Goal: Task Accomplishment & Management: Manage account settings

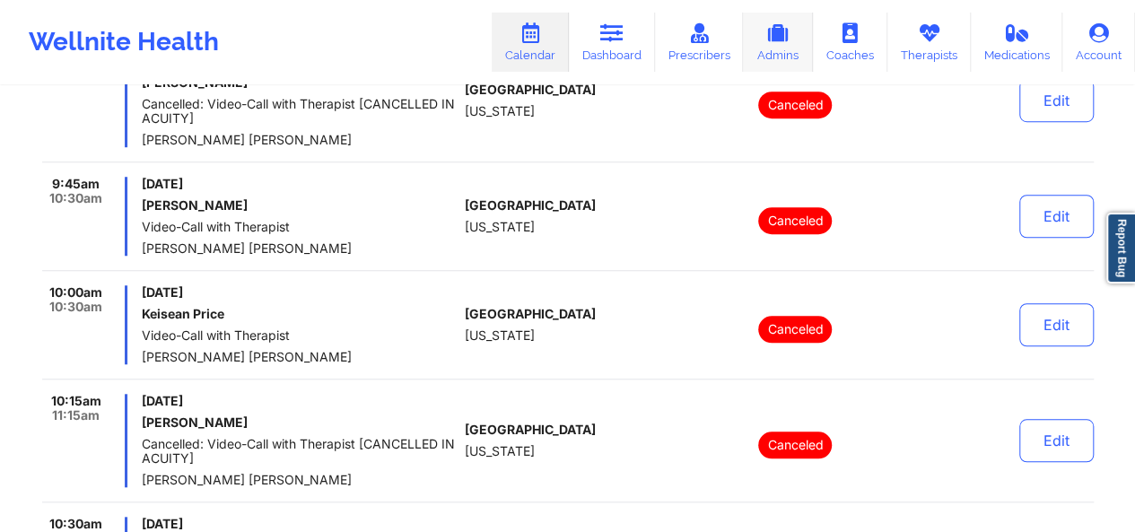
scroll to position [607, 0]
click at [548, 46] on link "Calendar" at bounding box center [530, 42] width 77 height 59
click at [537, 58] on link "Calendar" at bounding box center [530, 42] width 77 height 59
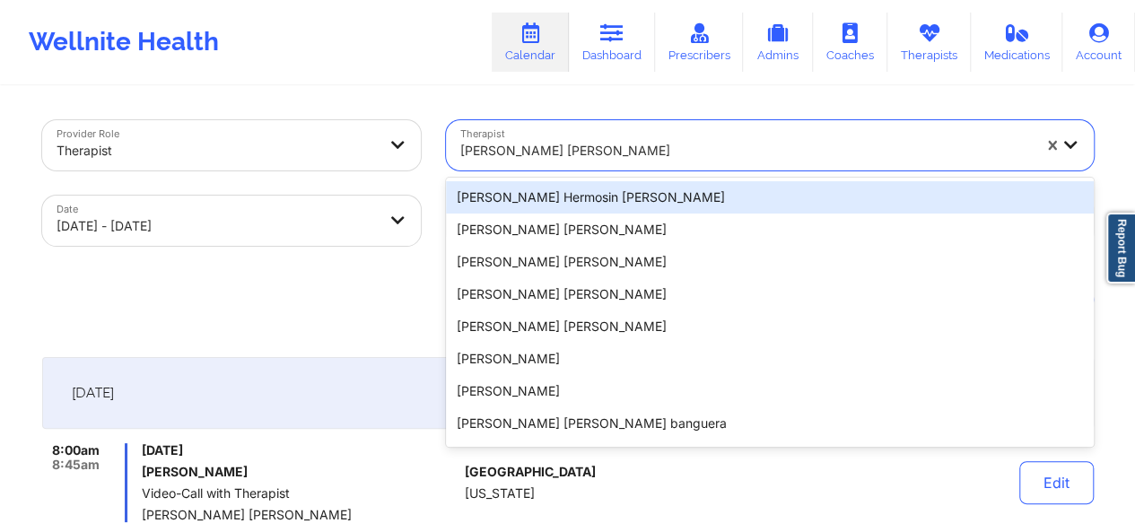
click at [513, 144] on div at bounding box center [745, 151] width 571 height 22
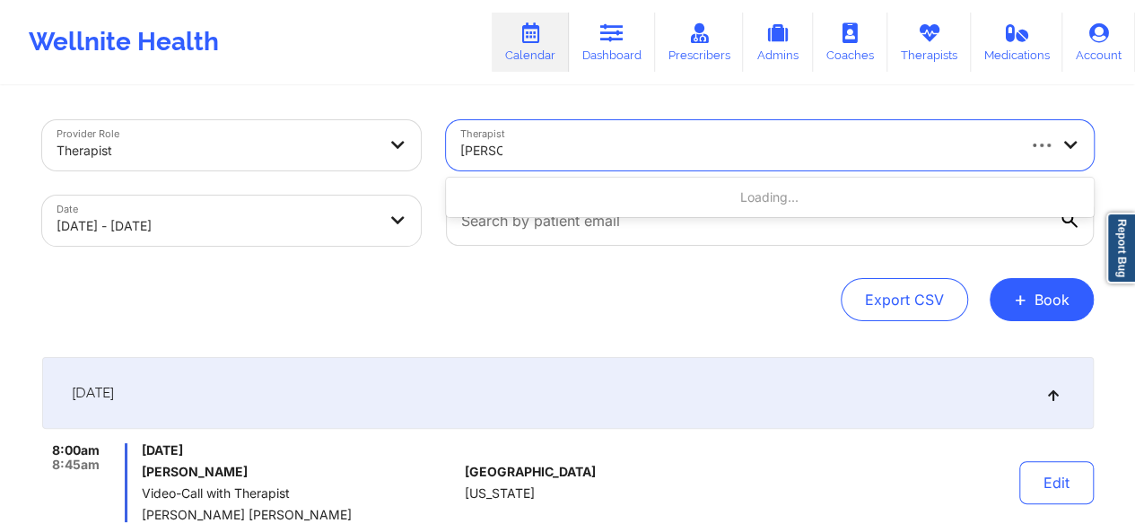
type input "[PERSON_NAME]"
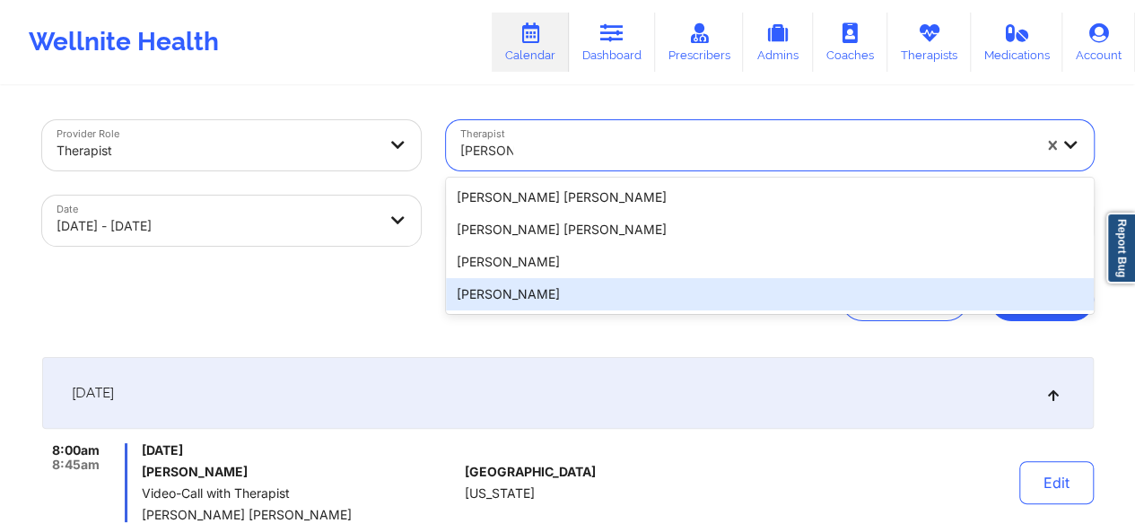
click at [543, 290] on div "[PERSON_NAME]" at bounding box center [770, 294] width 648 height 32
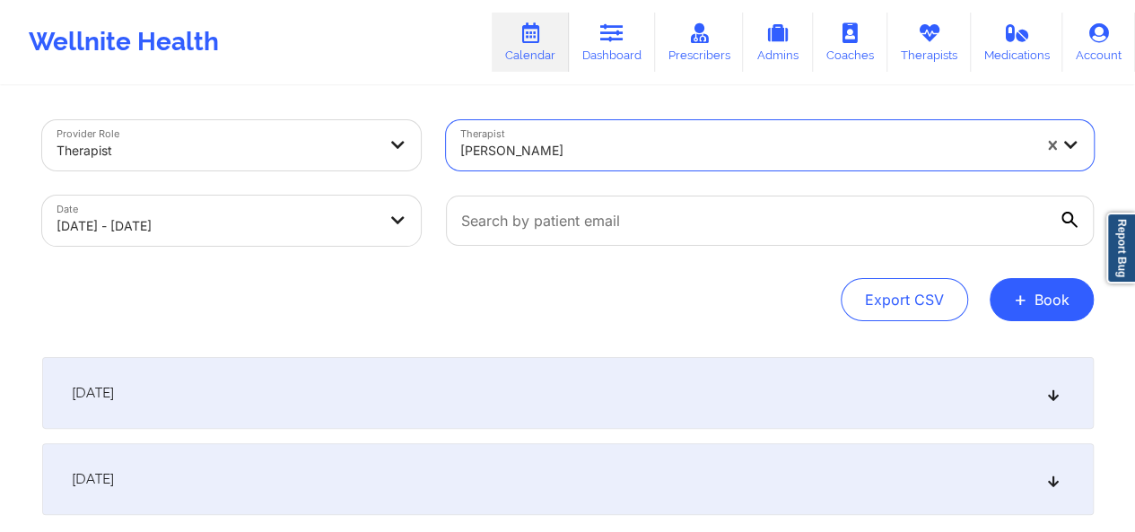
select select "2025-9"
select select "2025-10"
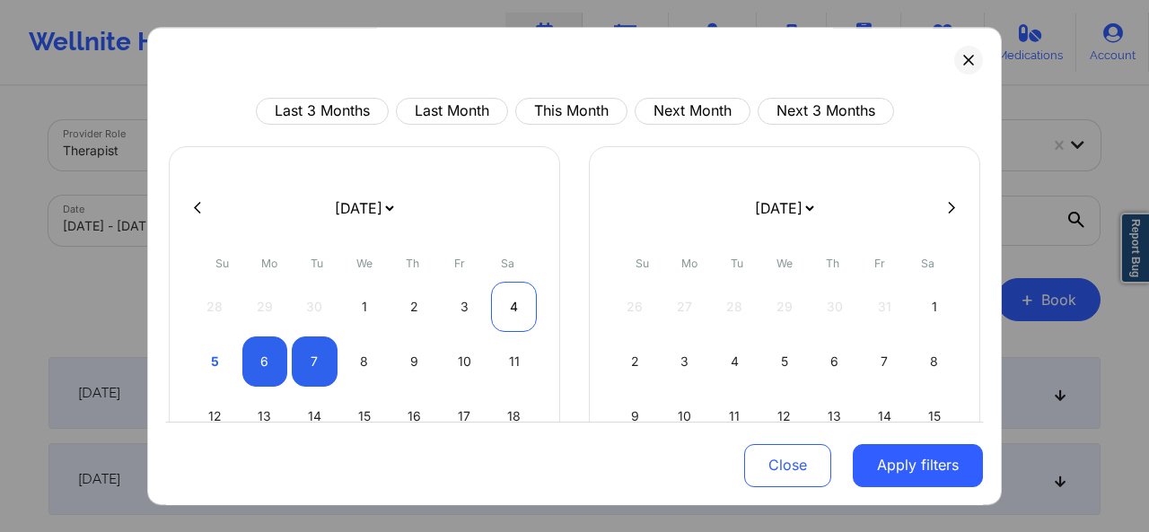
click at [512, 310] on div "4" at bounding box center [514, 307] width 46 height 50
select select "2025-9"
select select "2025-10"
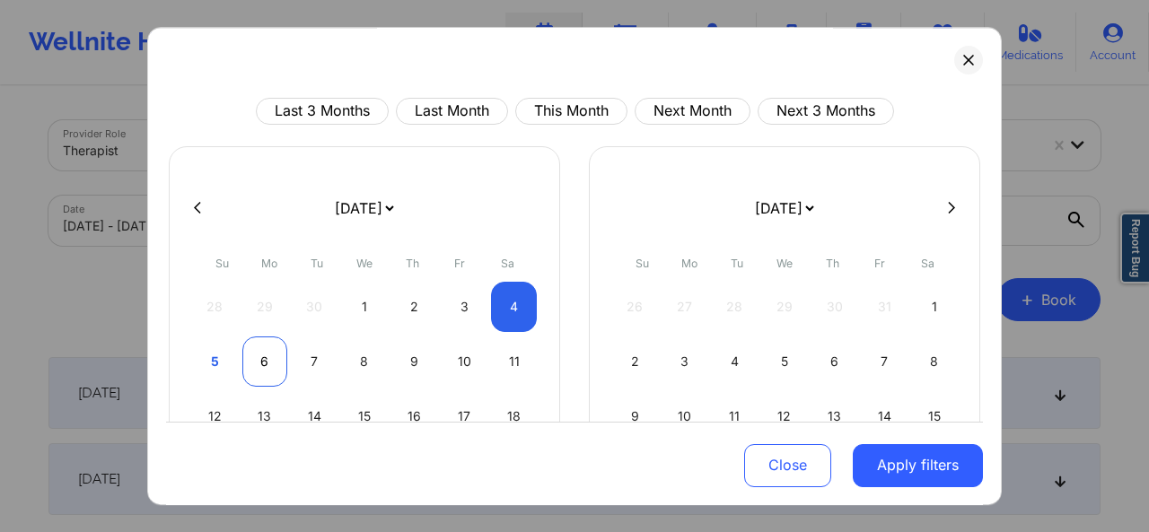
select select "2025-9"
select select "2025-10"
select select "2025-9"
select select "2025-10"
click at [217, 363] on div "5" at bounding box center [215, 362] width 46 height 50
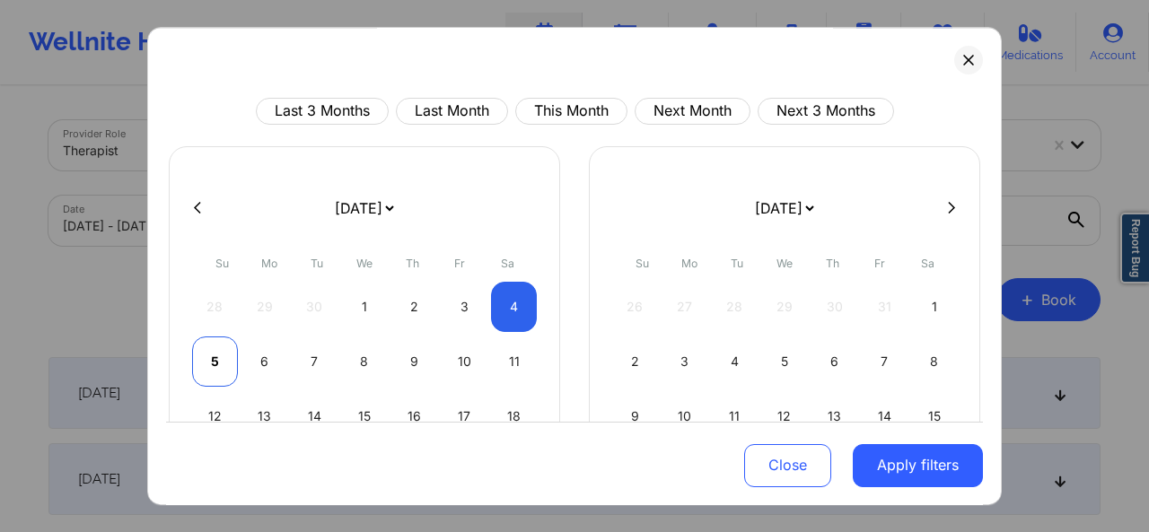
select select "2025-9"
select select "2025-10"
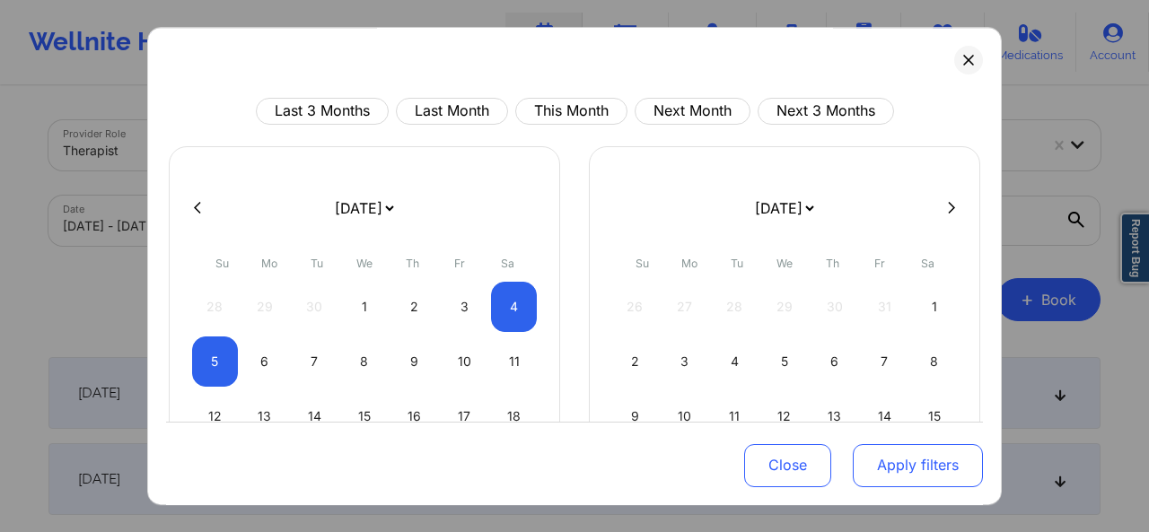
click at [878, 464] on button "Apply filters" at bounding box center [918, 464] width 130 height 43
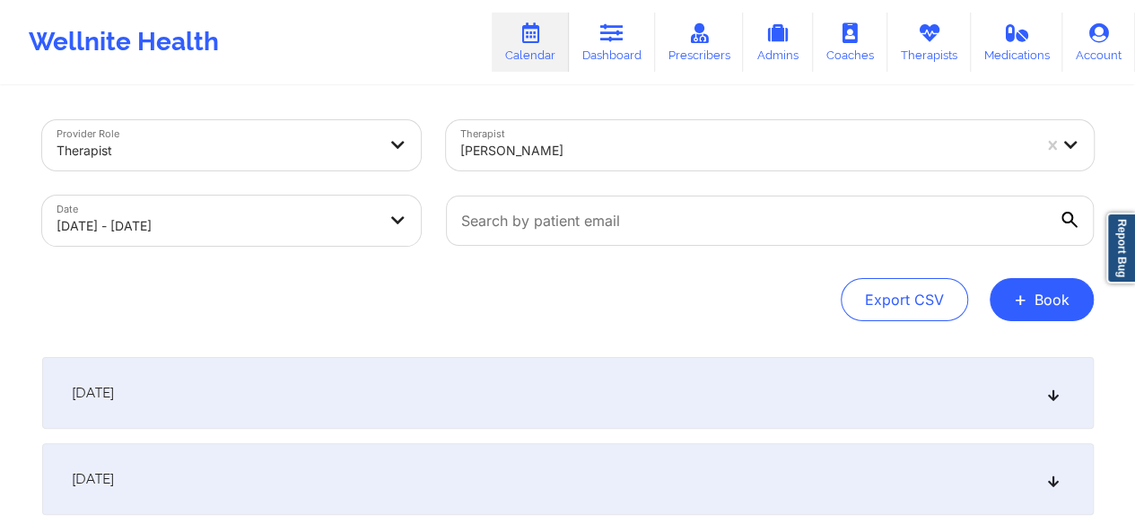
click at [1052, 398] on icon at bounding box center [1052, 393] width 15 height 13
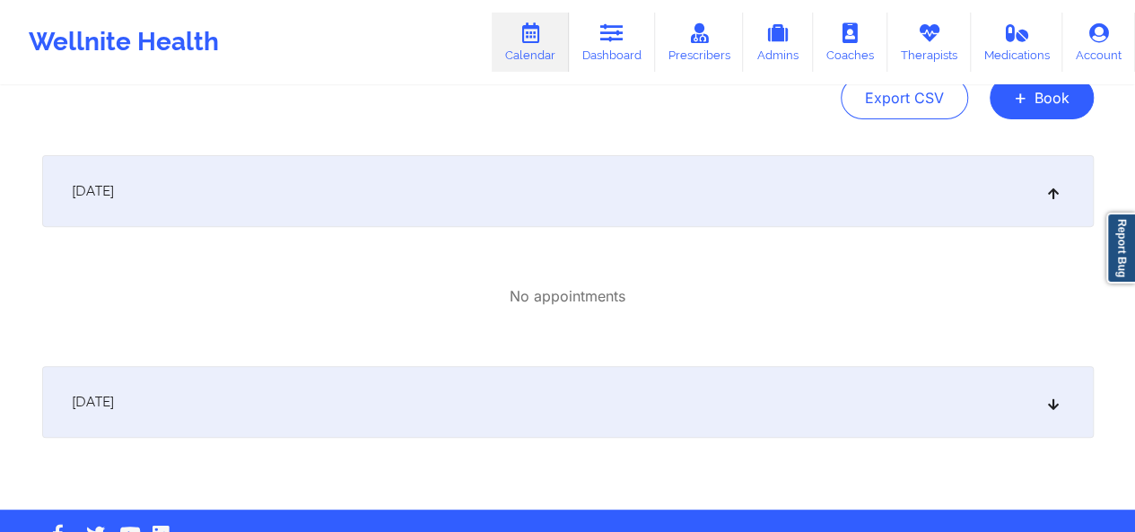
scroll to position [203, 0]
click at [1053, 404] on icon at bounding box center [1052, 401] width 15 height 13
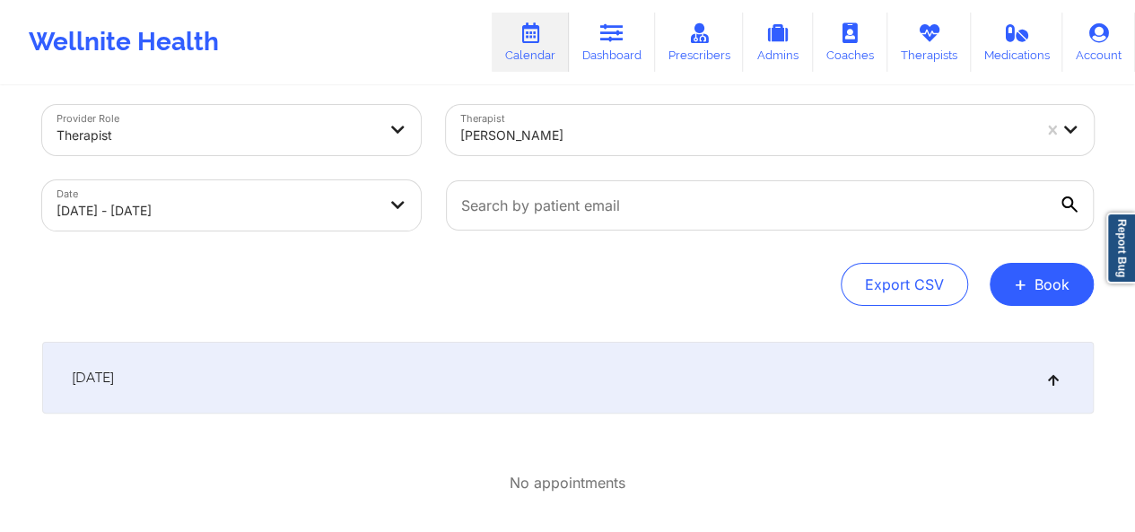
scroll to position [0, 0]
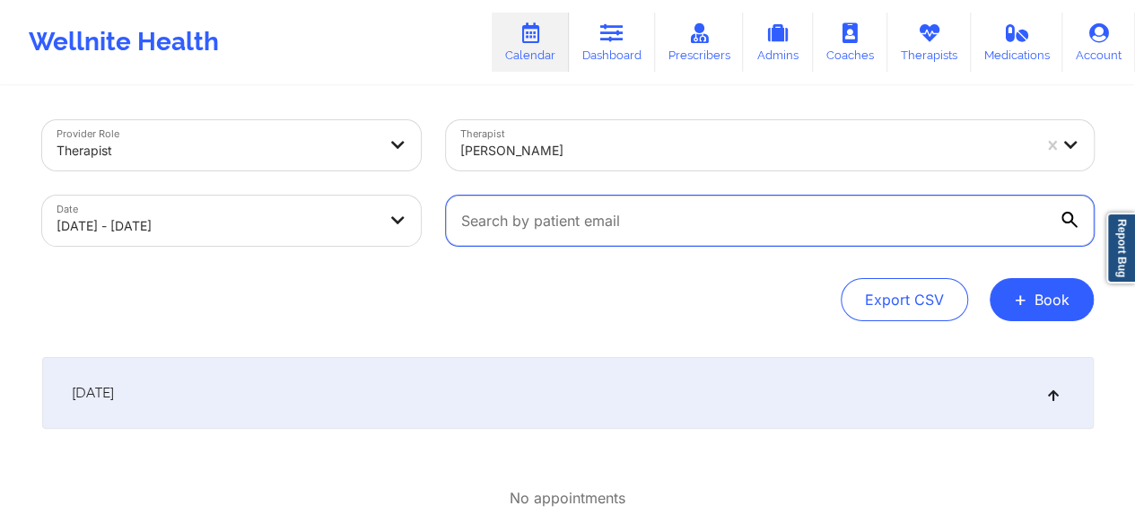
click at [516, 214] on input "text" at bounding box center [770, 221] width 648 height 50
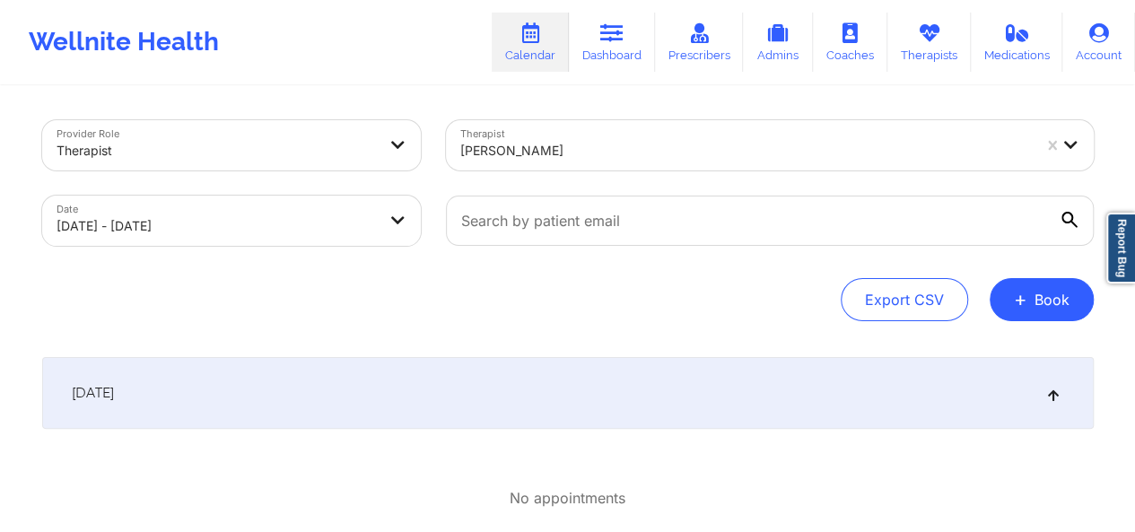
click at [551, 157] on div at bounding box center [745, 151] width 571 height 22
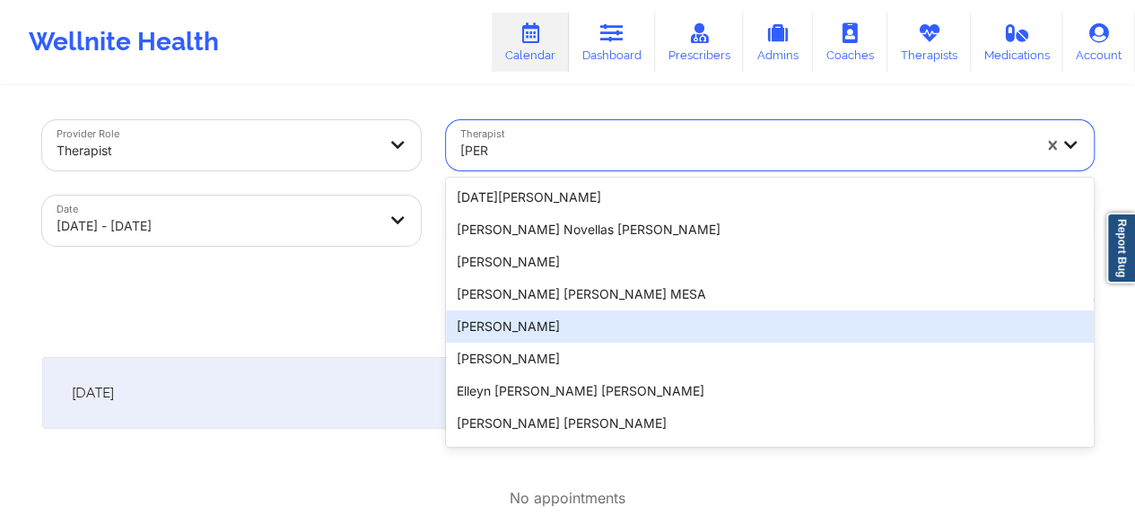
type input "quisha"
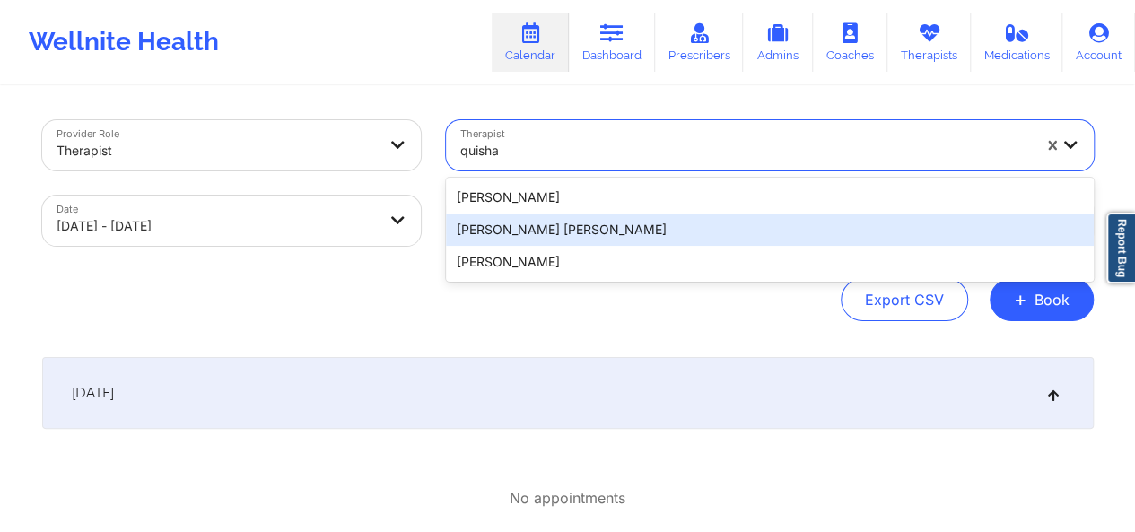
click at [541, 232] on div "[PERSON_NAME] [PERSON_NAME]" at bounding box center [770, 230] width 648 height 32
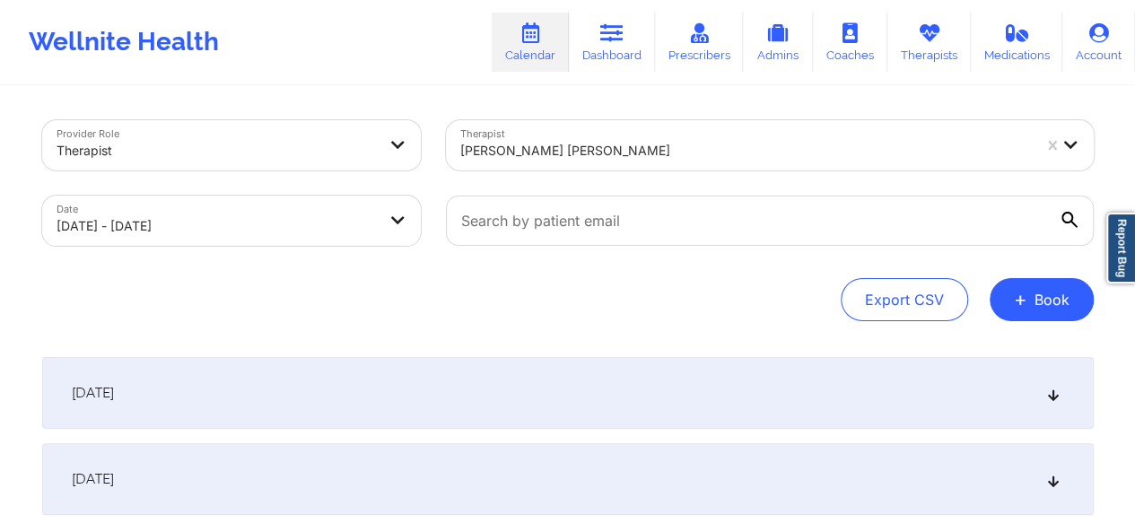
click at [1068, 223] on icon at bounding box center [1070, 220] width 16 height 16
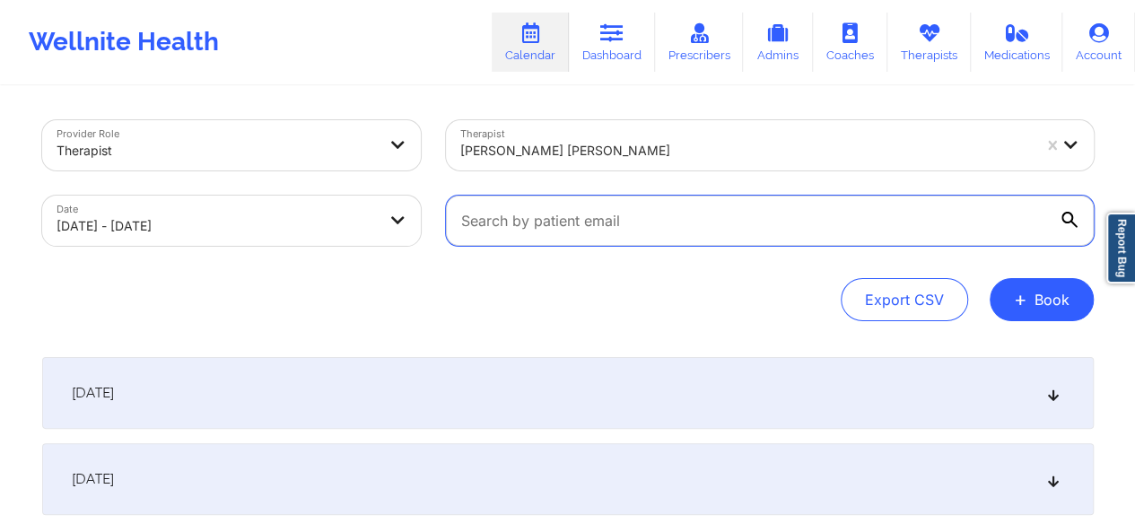
click at [1068, 223] on input "text" at bounding box center [770, 221] width 648 height 50
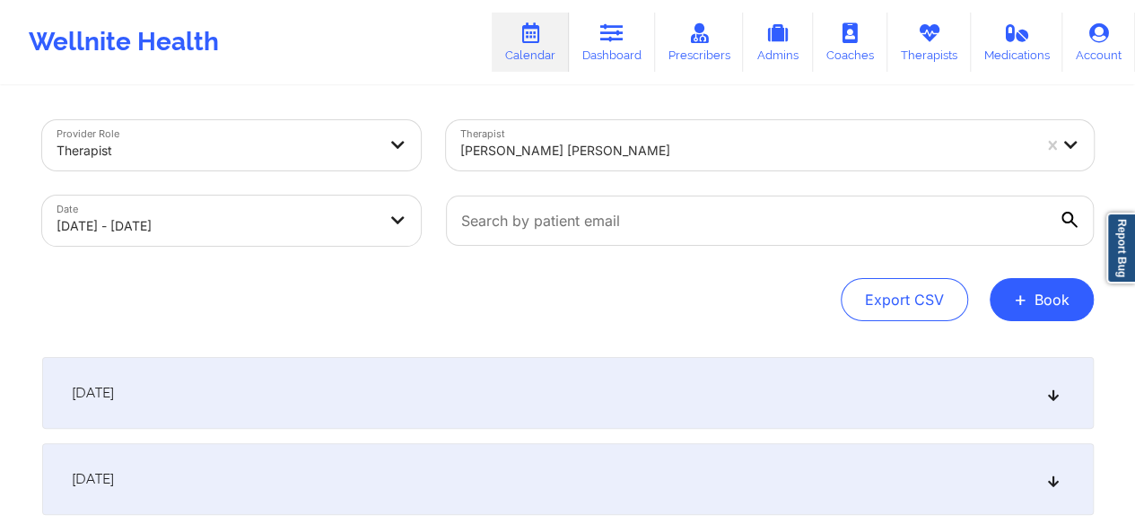
click at [634, 328] on div "Provider Role Therapist Therapist [PERSON_NAME] [PERSON_NAME] Date [DATE] - [DA…" at bounding box center [568, 337] width 1077 height 499
click at [1054, 398] on icon at bounding box center [1052, 393] width 15 height 13
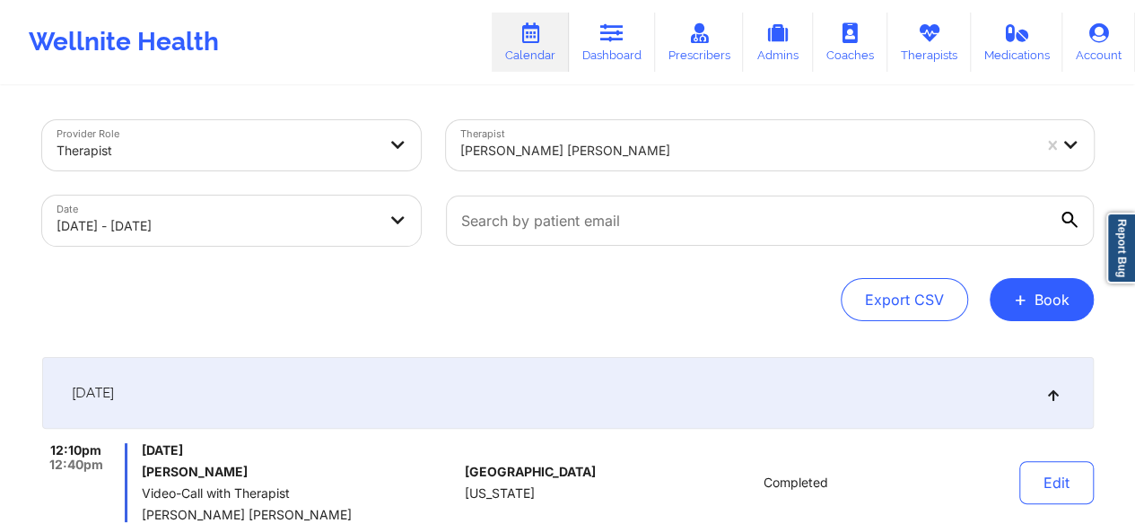
click at [551, 144] on div at bounding box center [745, 151] width 571 height 22
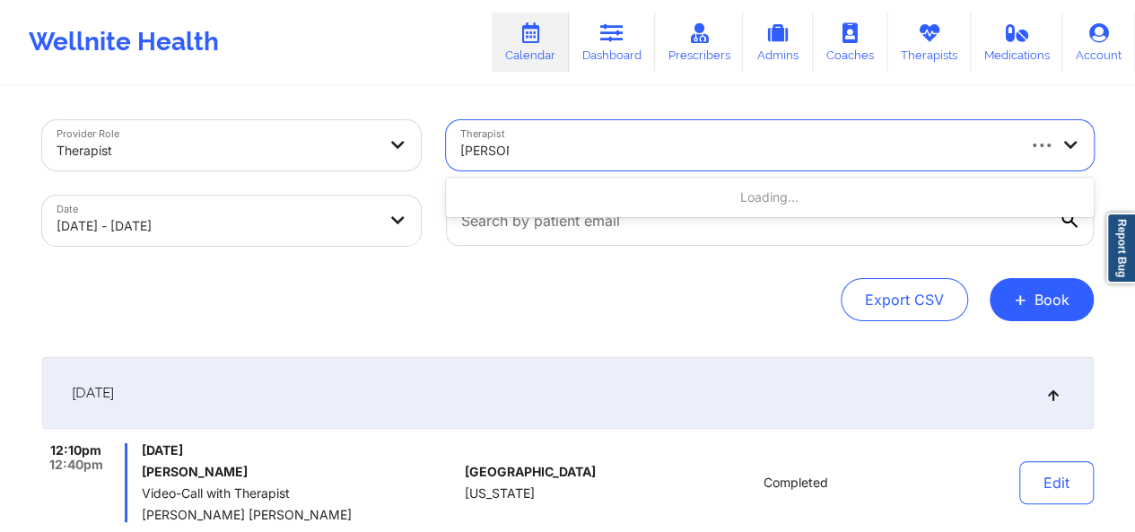
type input "[PERSON_NAME]"
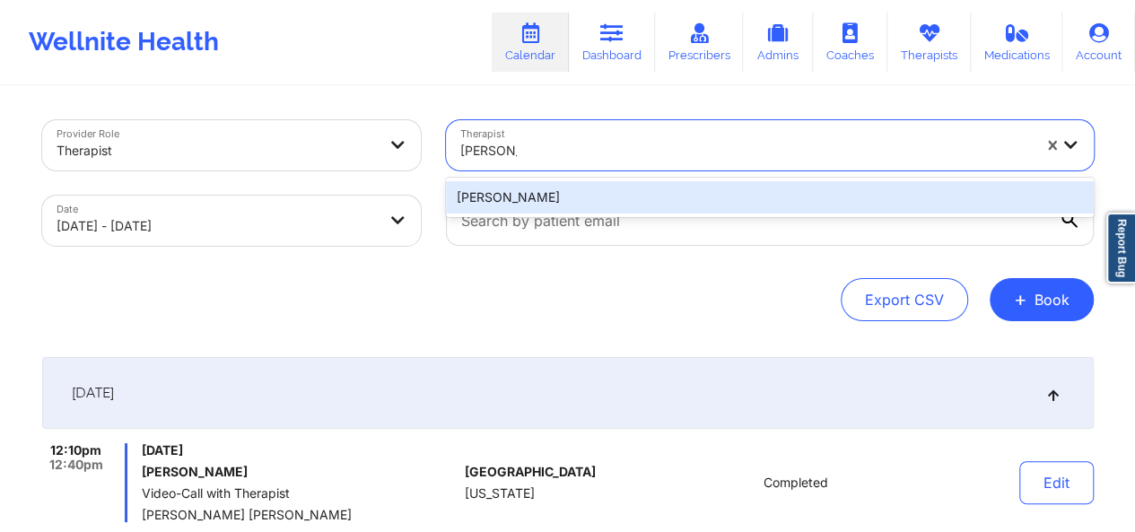
click at [549, 202] on div "[PERSON_NAME]" at bounding box center [770, 197] width 648 height 32
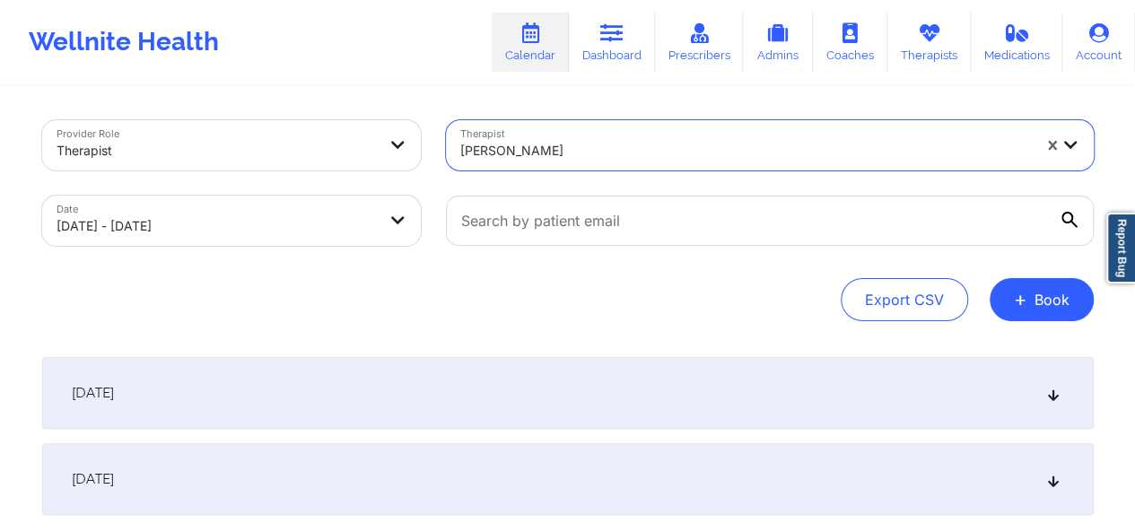
select select "2025-9"
select select "2025-10"
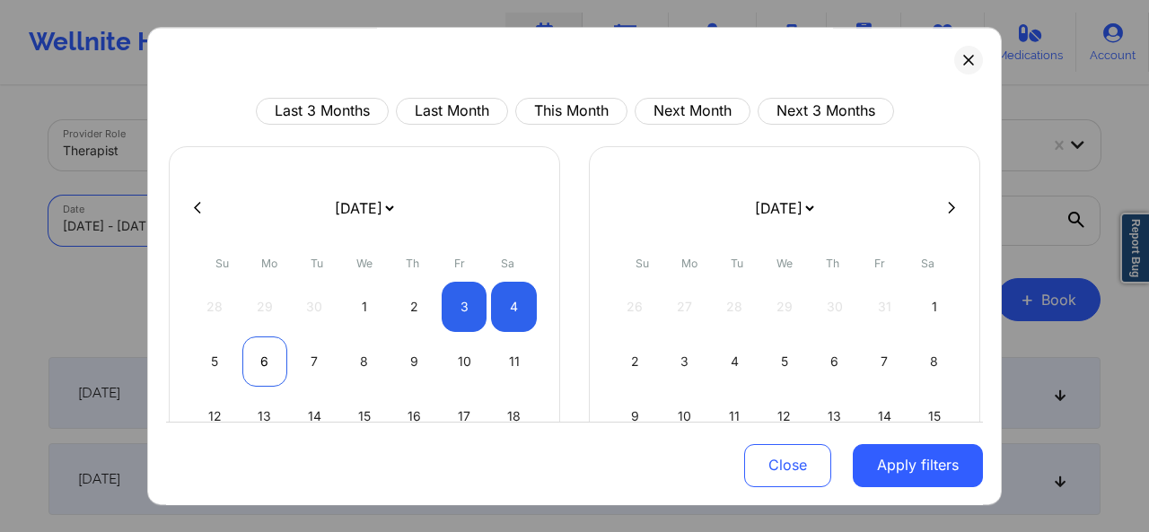
click at [262, 362] on div "6" at bounding box center [265, 362] width 46 height 50
select select "2025-9"
select select "2025-10"
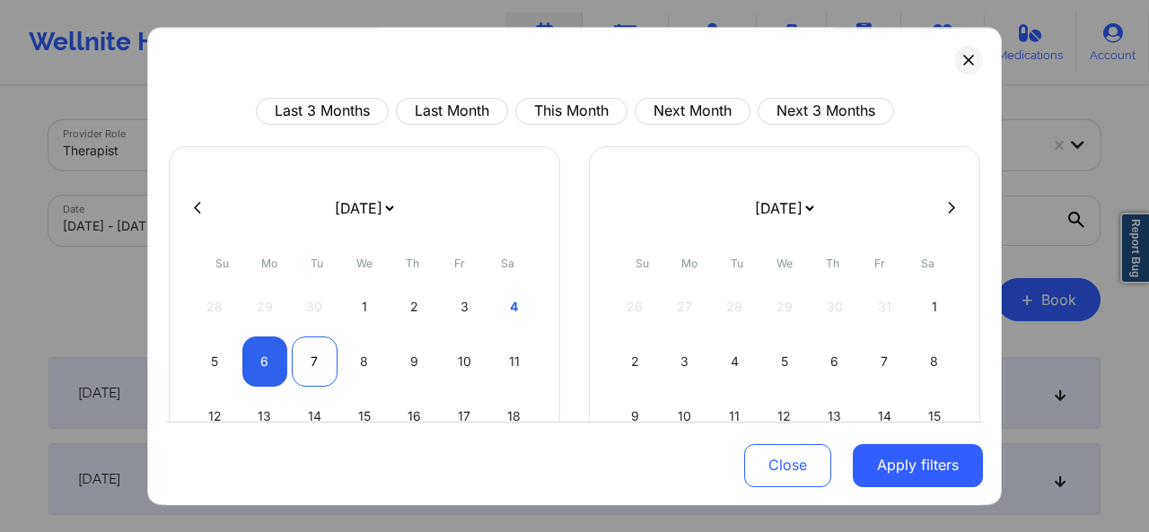
select select "2025-9"
select select "2025-10"
click at [306, 362] on div "7" at bounding box center [315, 362] width 46 height 50
select select "2025-9"
select select "2025-10"
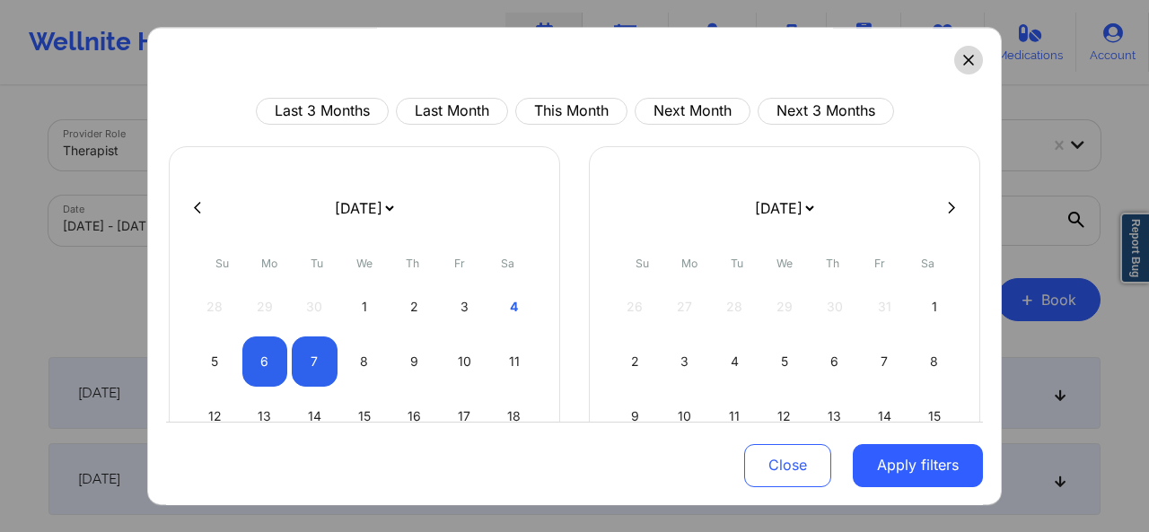
click at [963, 60] on icon at bounding box center [968, 60] width 10 height 10
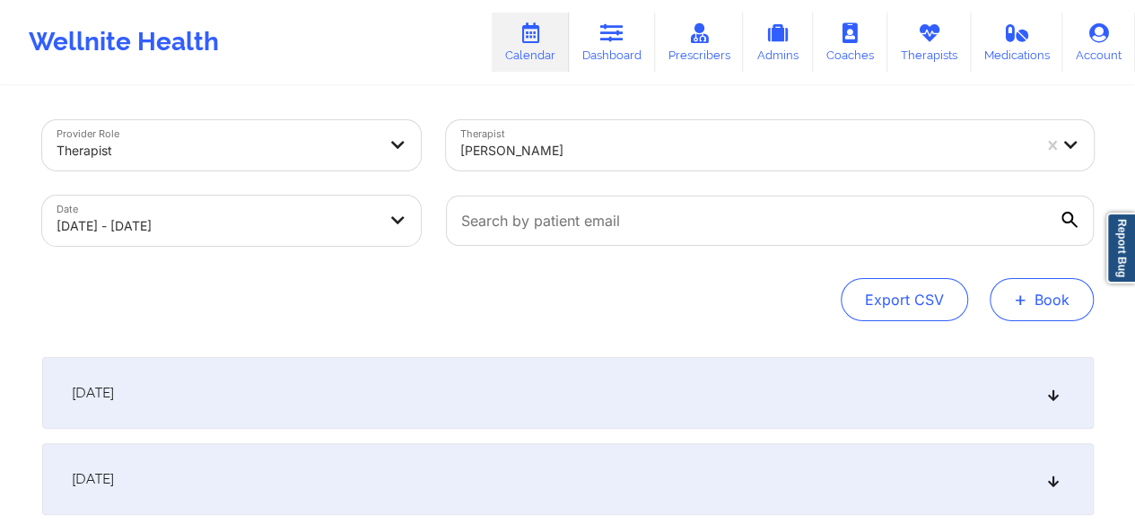
click at [1005, 303] on button "+ Book" at bounding box center [1042, 299] width 104 height 43
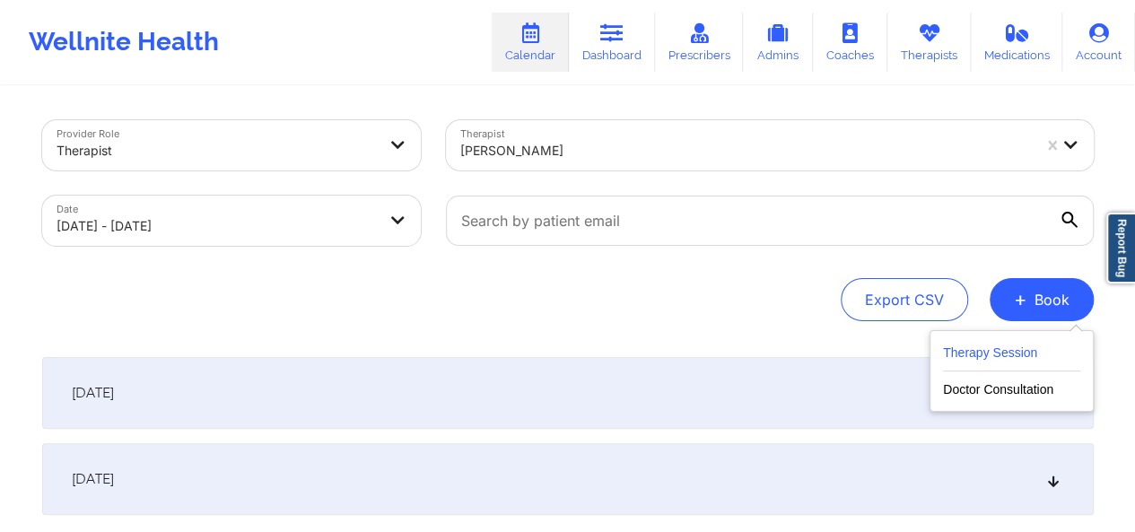
click at [983, 366] on button "Therapy Session" at bounding box center [1011, 357] width 137 height 30
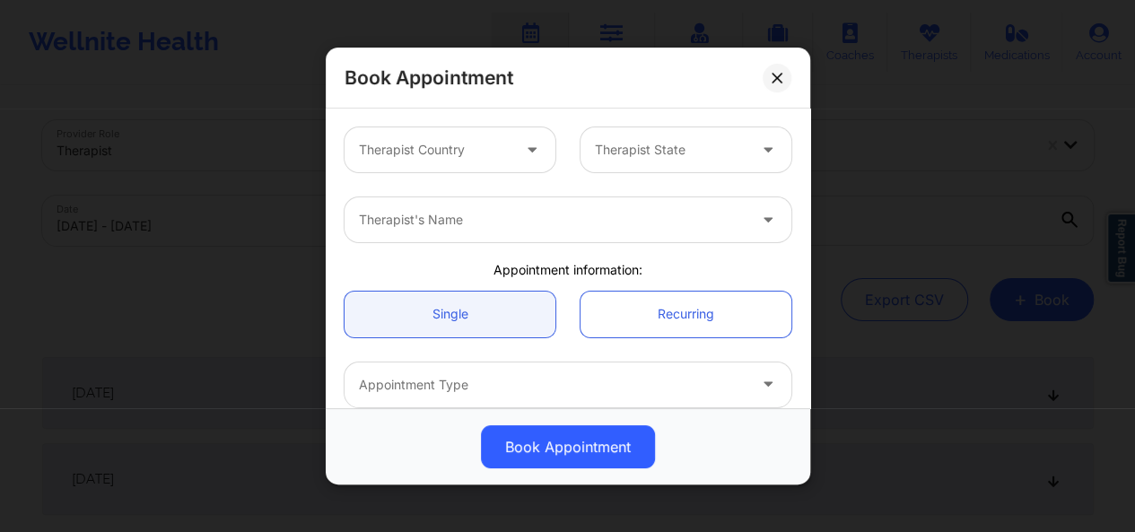
click at [512, 155] on div at bounding box center [533, 149] width 43 height 45
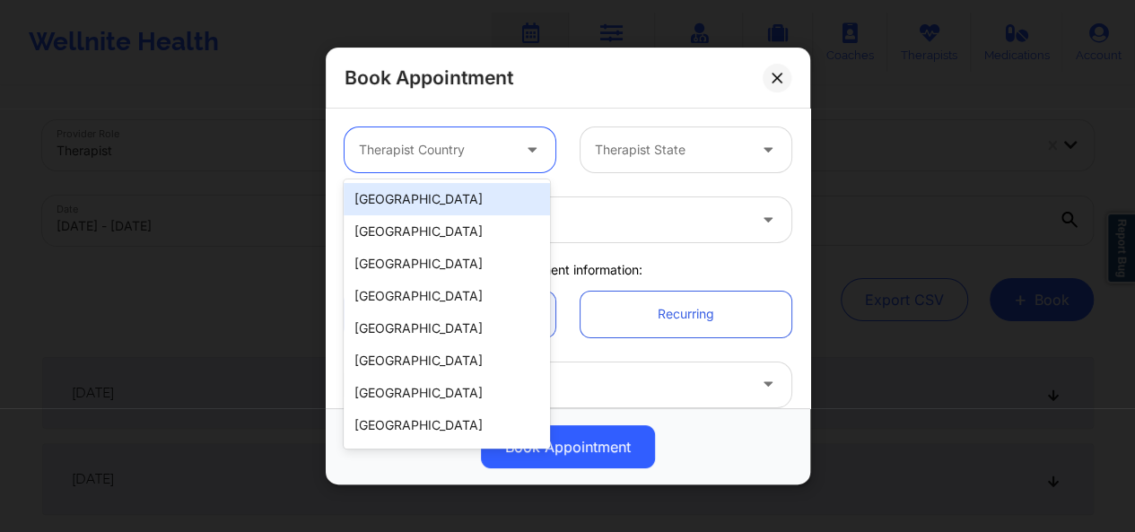
click at [464, 191] on div "[GEOGRAPHIC_DATA]" at bounding box center [447, 199] width 206 height 32
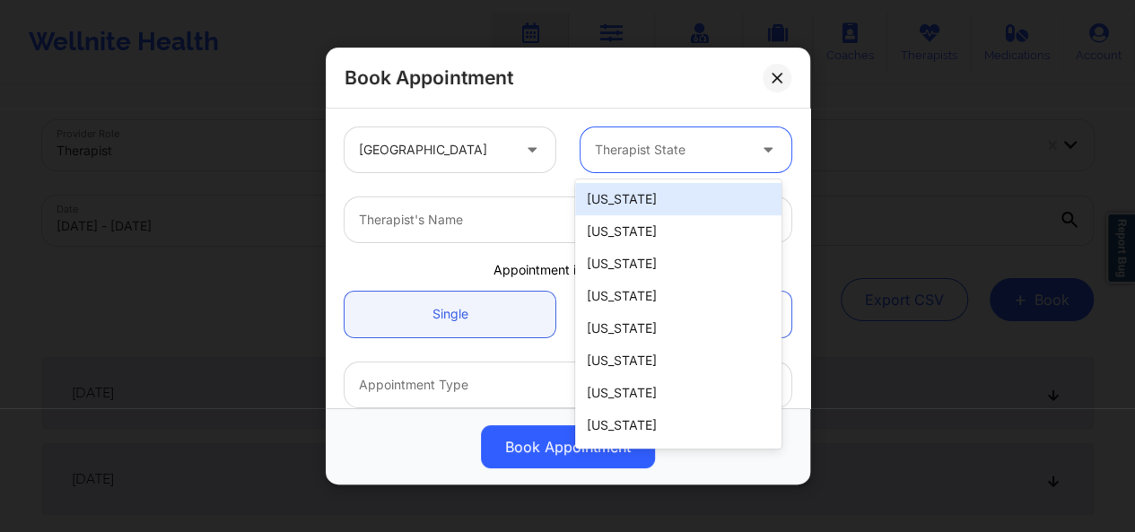
click at [653, 136] on div "Therapist State" at bounding box center [665, 149] width 168 height 45
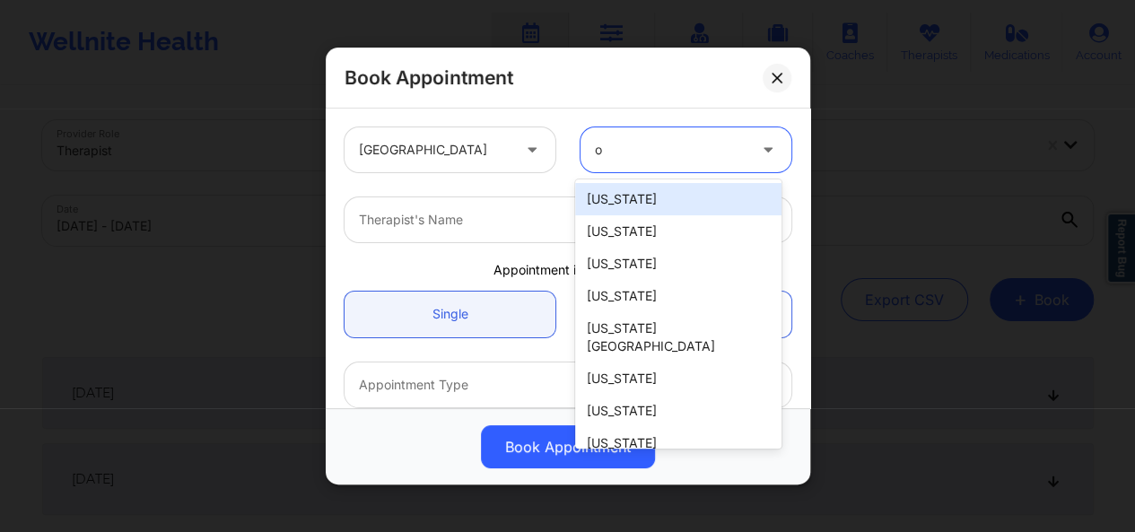
type input "oh"
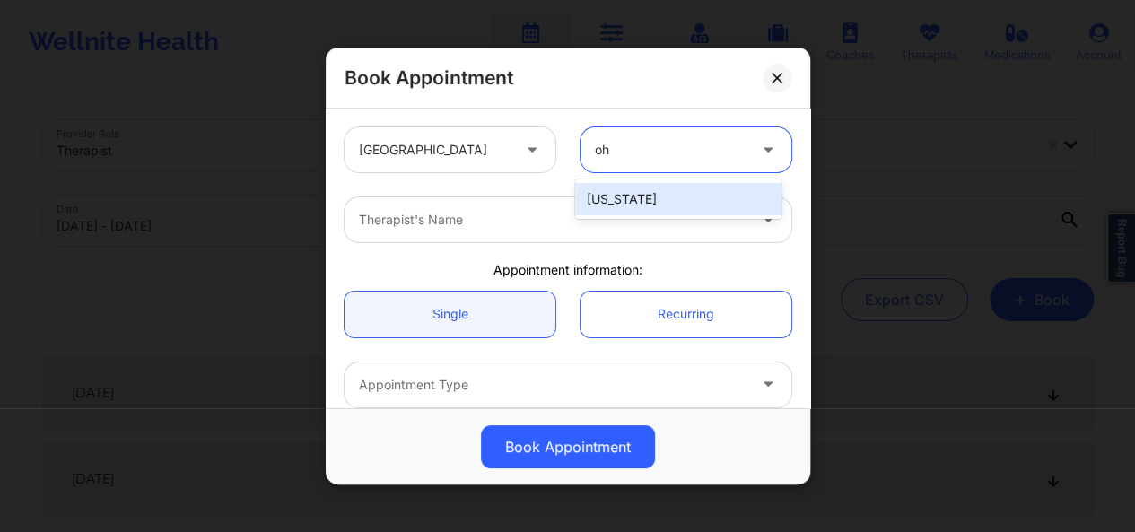
click at [619, 197] on div "[US_STATE]" at bounding box center [678, 199] width 206 height 32
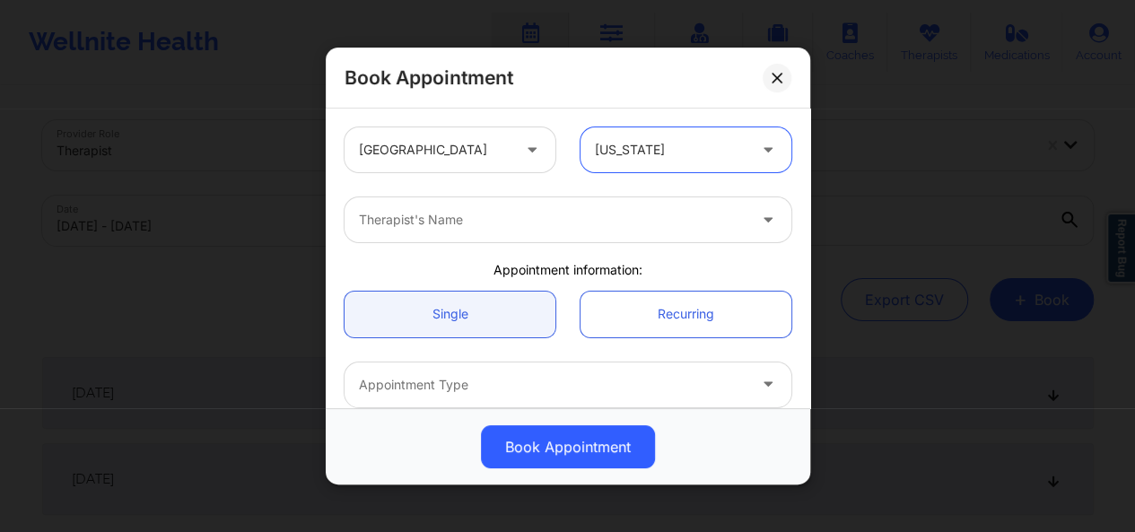
click at [552, 220] on div at bounding box center [553, 220] width 388 height 22
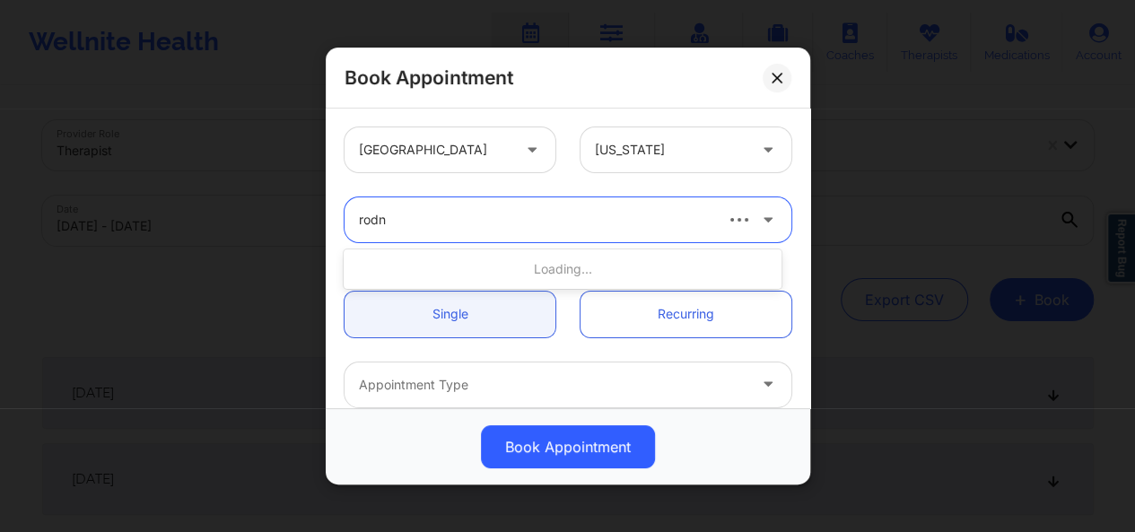
type input "rodne"
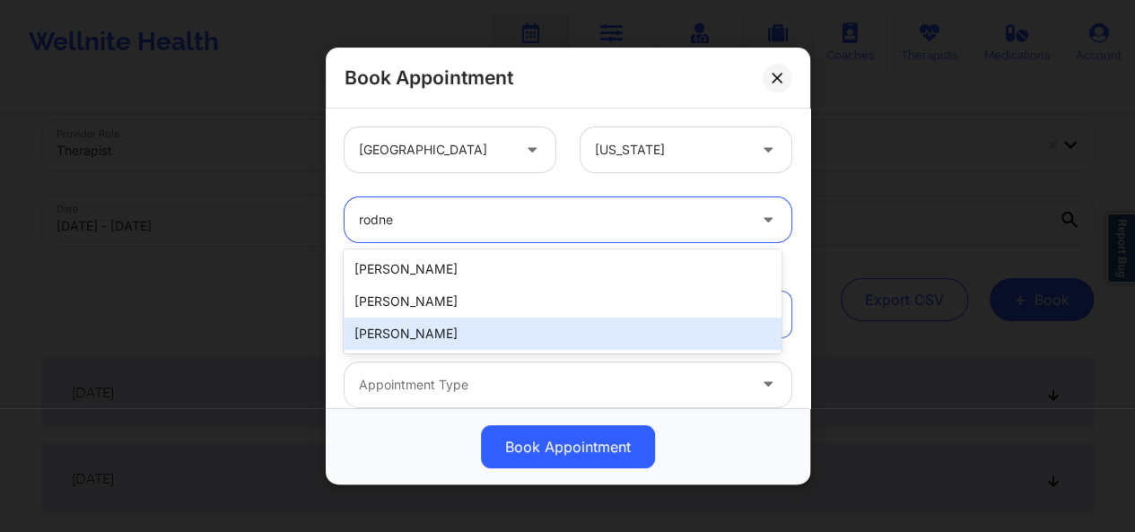
click at [449, 333] on div "[PERSON_NAME]" at bounding box center [563, 334] width 438 height 32
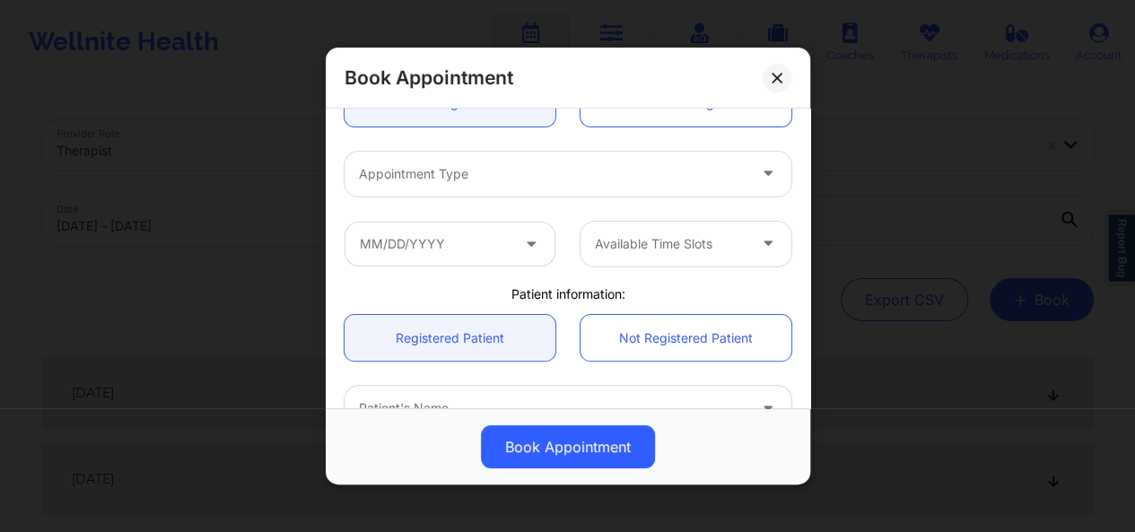
scroll to position [223, 0]
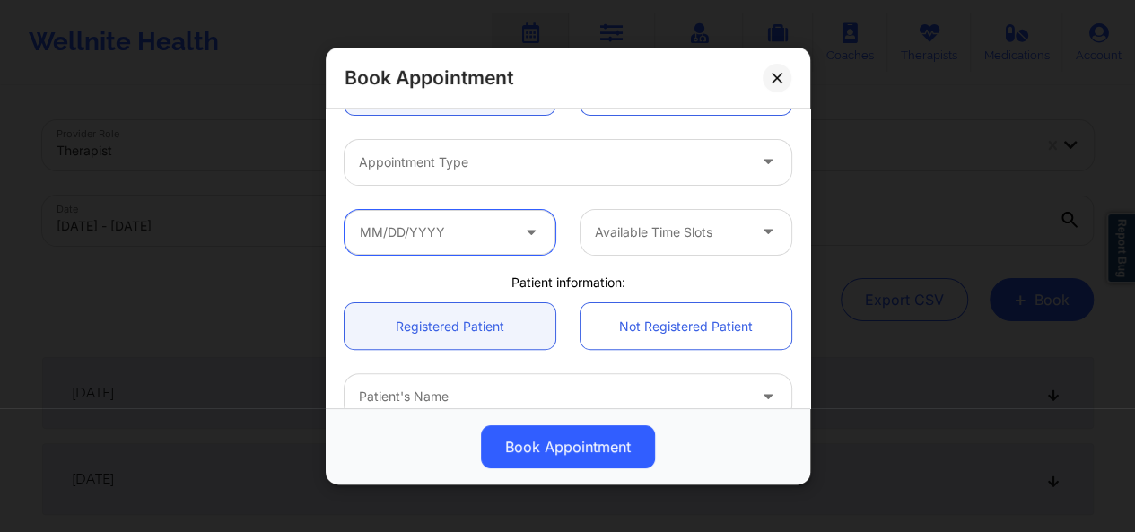
click at [472, 217] on input "text" at bounding box center [450, 231] width 211 height 45
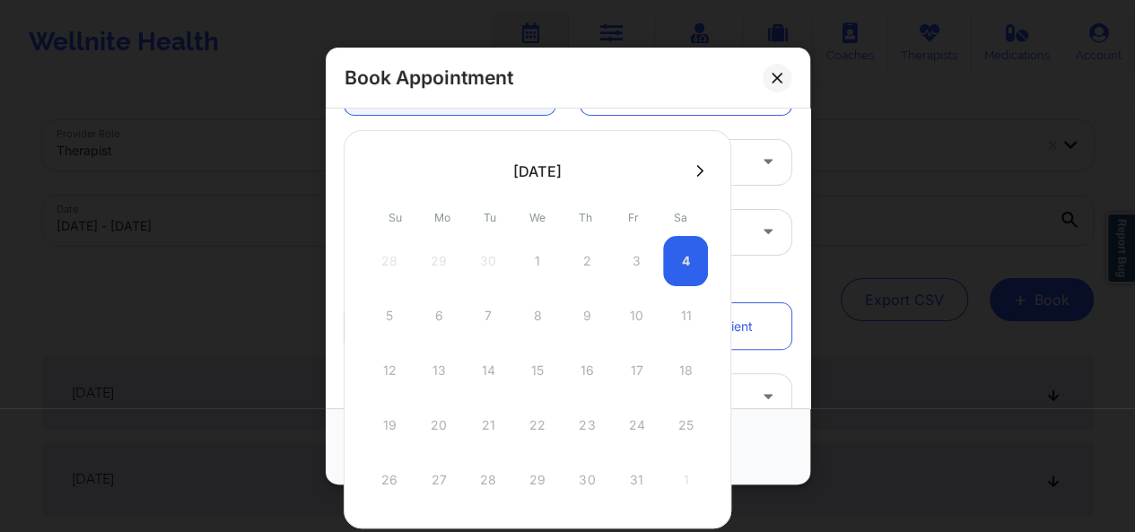
click at [432, 313] on div "5 6 7 8 9 10 11" at bounding box center [537, 316] width 341 height 50
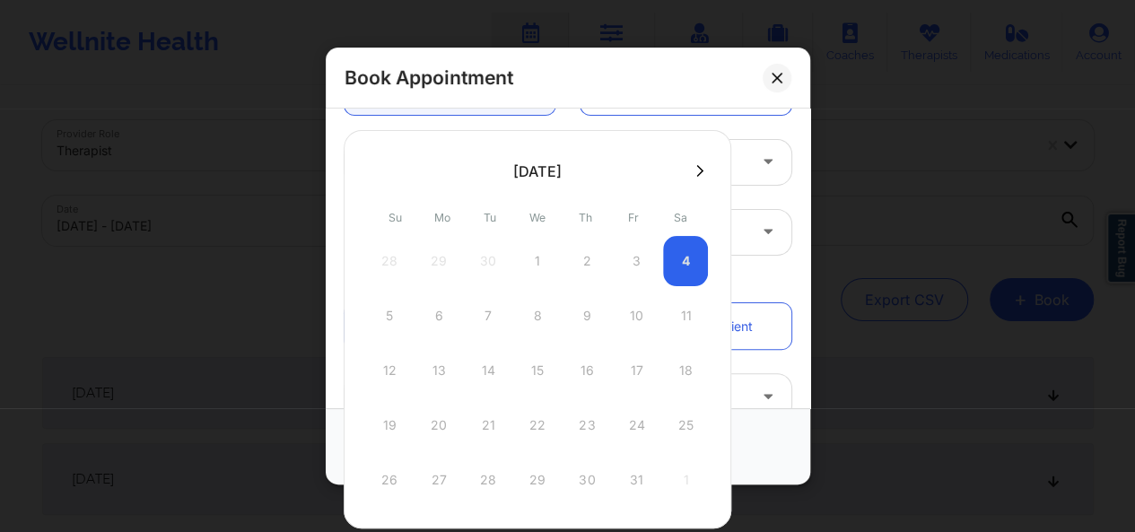
click at [432, 313] on div "5 6 7 8 9 10 11" at bounding box center [537, 316] width 341 height 50
click at [445, 319] on div "5 6 7 8 9 10 11" at bounding box center [537, 316] width 341 height 50
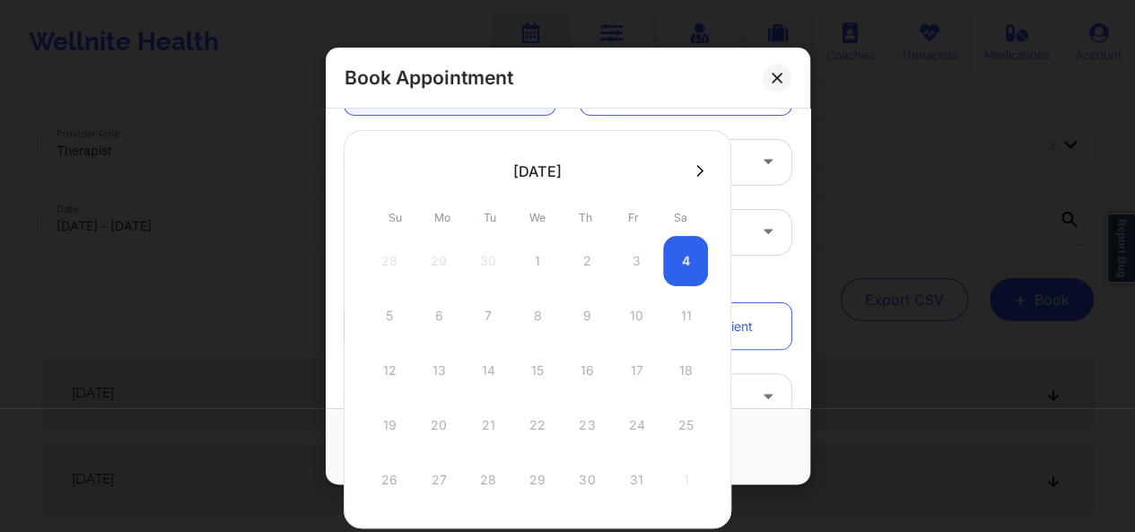
click at [445, 319] on div "5 6 7 8 9 10 11" at bounding box center [537, 316] width 341 height 50
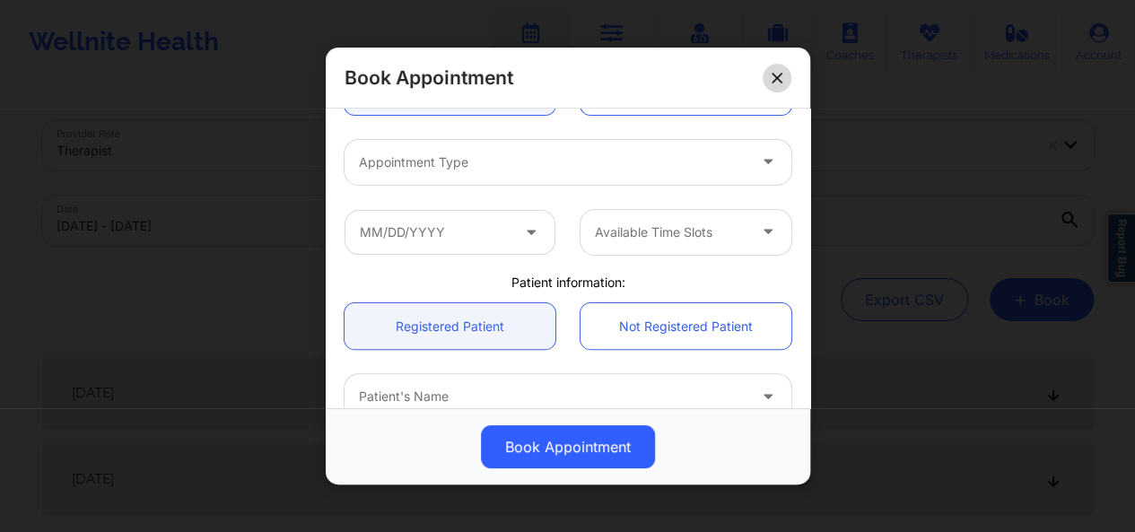
click at [779, 87] on button at bounding box center [777, 77] width 29 height 29
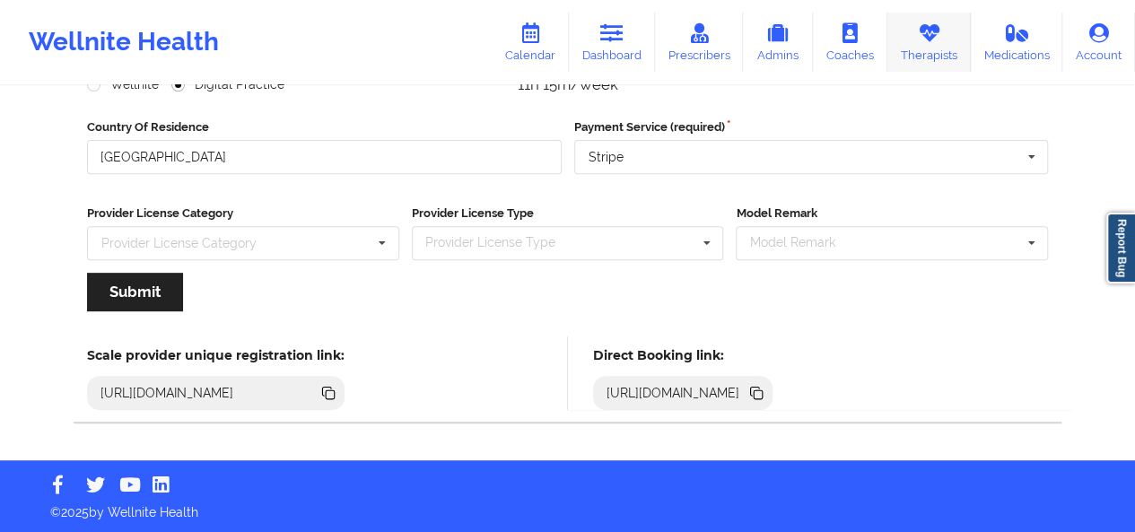
click at [942, 44] on link "Therapists" at bounding box center [929, 42] width 83 height 59
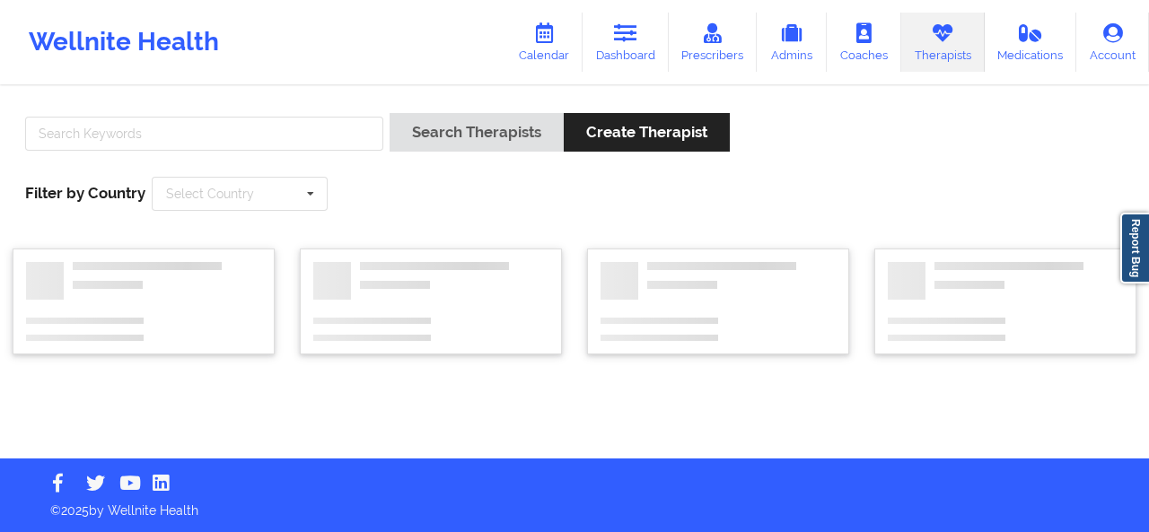
click at [303, 150] on div at bounding box center [204, 138] width 371 height 51
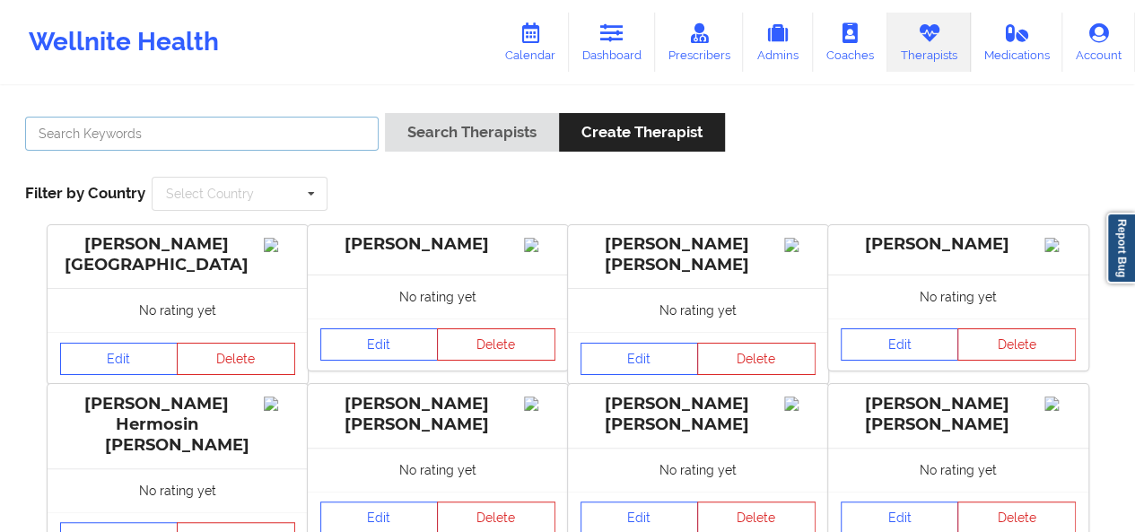
click at [302, 138] on input "text" at bounding box center [202, 134] width 354 height 34
click at [59, 141] on input "rod dunlap" at bounding box center [202, 134] width 354 height 34
type input "rodney dunlap"
click at [385, 113] on button "Search Therapists" at bounding box center [472, 132] width 174 height 39
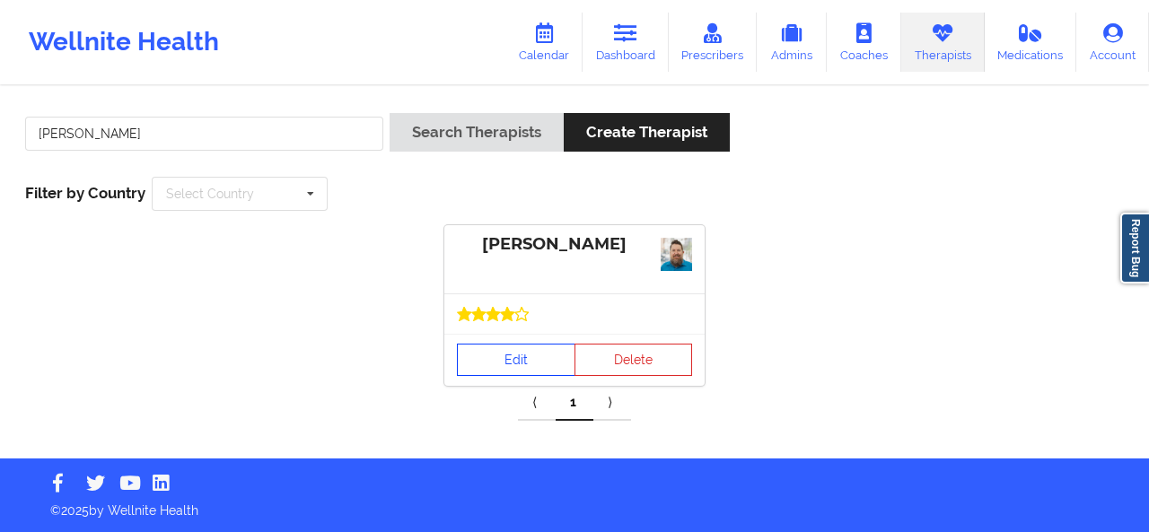
click at [492, 349] on link "Edit" at bounding box center [516, 360] width 118 height 32
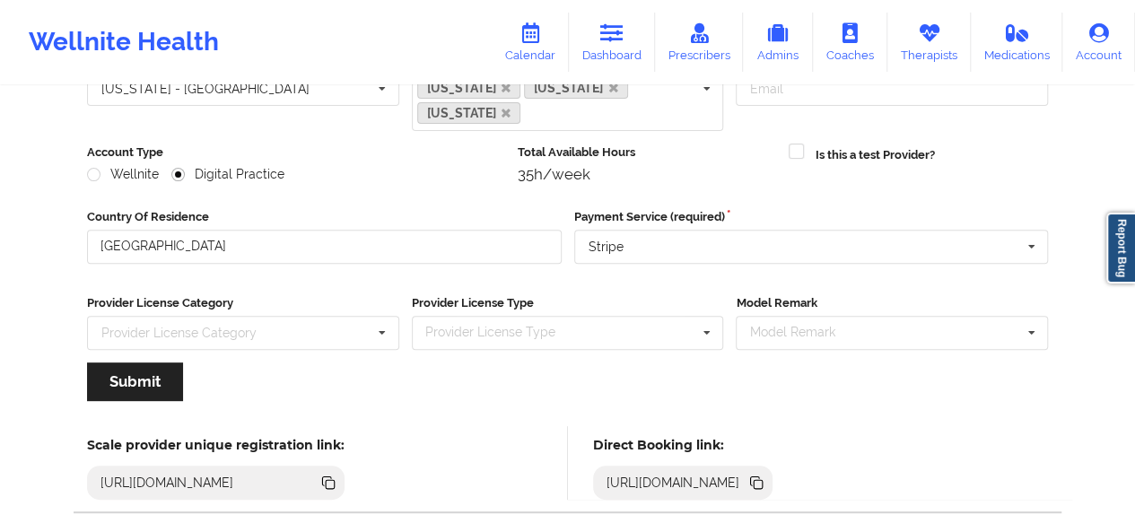
scroll to position [271, 0]
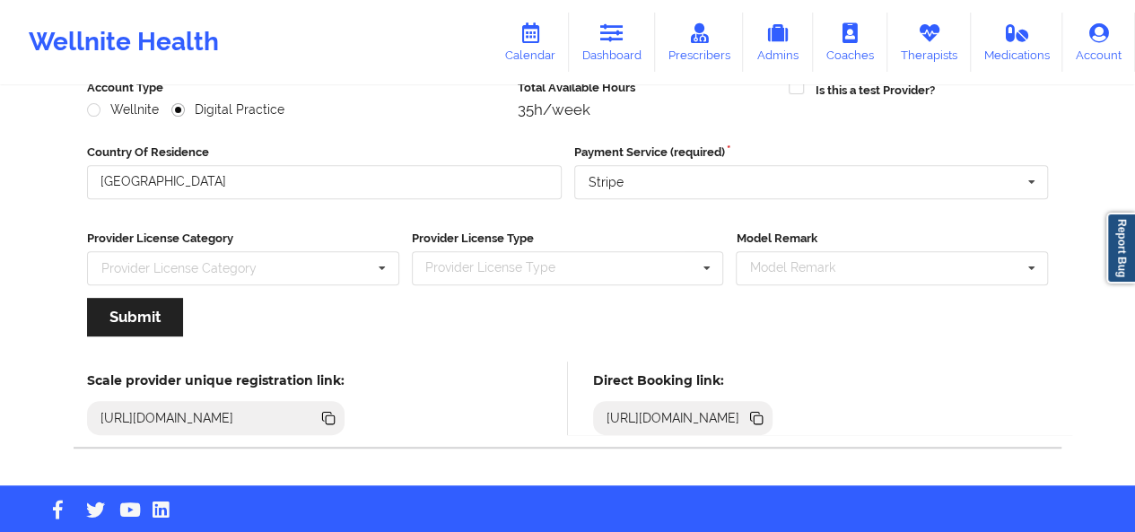
click at [748, 409] on div "https://www.wellnite.co/direct-booking/provider/617c4e56389c9d00183f6fa4" at bounding box center [673, 418] width 148 height 18
copy div "https://www.wellnite.co/direct-booking/provider/617c4e56389c9d00183f6fa4"
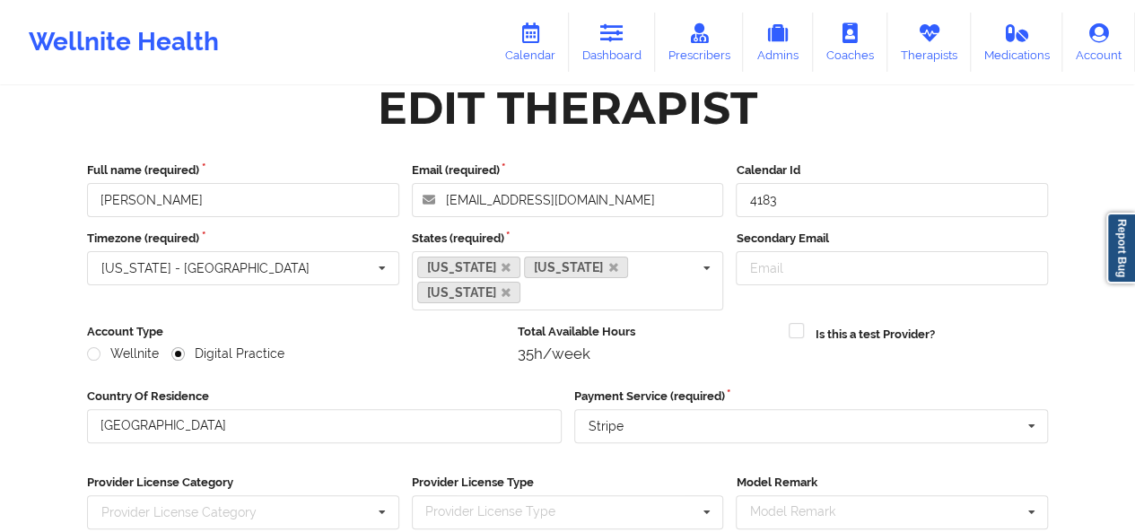
scroll to position [25, 0]
